Goal: Share content

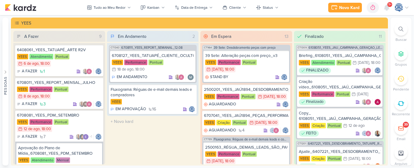
scroll to position [484, 0]
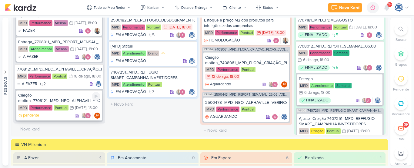
click at [70, 93] on div "Criação motion_7708121_MPD_NEO_ALPHAVILLE_CRIAÇÃO_PEÇAS_EVOLUÇÃO_DE_OBRA" at bounding box center [59, 98] width 82 height 11
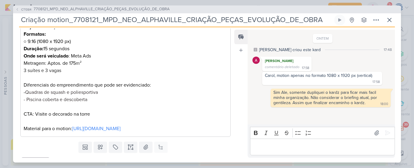
scroll to position [128, 0]
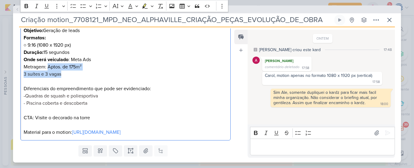
drag, startPoint x: 69, startPoint y: 73, endPoint x: 48, endPoint y: 66, distance: 22.1
click at [48, 66] on p "Formatos: ○ 9:16 (1080 x 1920 px) Duração: 15 segundos Onde será veiculado : Me…" at bounding box center [126, 66] width 204 height 65
copy p "Aptos. de 175 m² 3 suítes e 3 vagas"
click at [102, 95] on p "Formatos: ○ 9:16 (1080 x 1920 px) Duração: 15 segundos Onde será veiculado : Me…" at bounding box center [126, 66] width 204 height 65
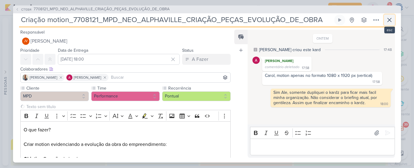
click at [385, 21] on button at bounding box center [389, 20] width 11 height 11
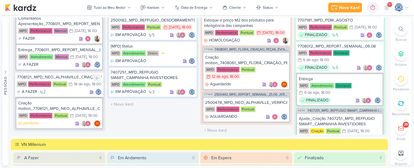
scroll to position [429, 0]
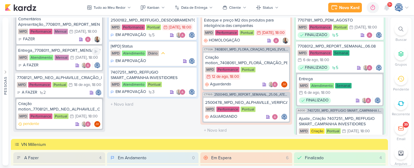
click at [79, 61] on div "MPD Atendimento Mensal 21/8 [DATE] 18:00" at bounding box center [59, 58] width 82 height 7
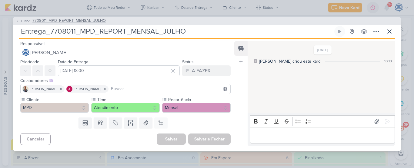
click at [94, 21] on span "7708011_MPD_REPORT_MENSAL_JULHO" at bounding box center [68, 21] width 73 height 6
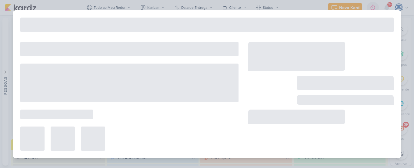
type input "7708011_MPD_REPORT_MENSAL_JULHO"
type input "[DATE] 18:00"
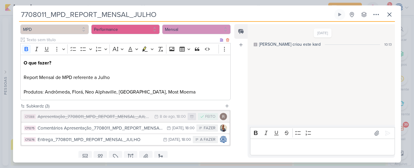
scroll to position [84, 0]
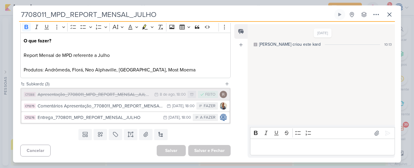
click at [120, 96] on div "Apresentação_7708011_MPD_REPORT_MENSAL_JULHO" at bounding box center [95, 94] width 114 height 7
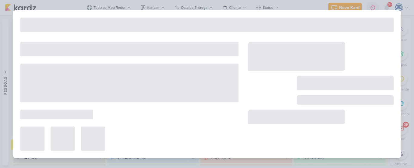
type input "Apresentação_7708011_MPD_REPORT_MENSAL_JULHO"
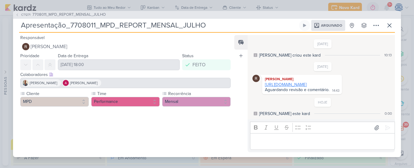
click at [302, 83] on link "[URL][DOMAIN_NAME]" at bounding box center [286, 84] width 42 height 5
click at [302, 144] on p "Editor editing area: main" at bounding box center [322, 141] width 138 height 7
click at [309, 145] on p "Editor editing area: main" at bounding box center [322, 141] width 138 height 7
click at [286, 142] on p "Editor editing area: main" at bounding box center [322, 141] width 138 height 7
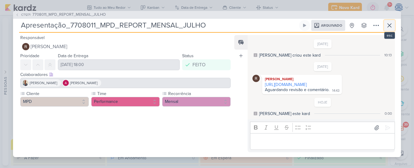
click at [387, 24] on icon at bounding box center [389, 25] width 7 height 7
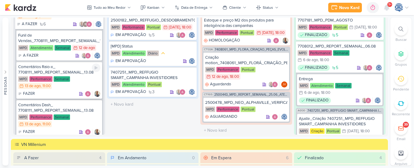
scroll to position [112, 0]
